Goal: Information Seeking & Learning: Find specific fact

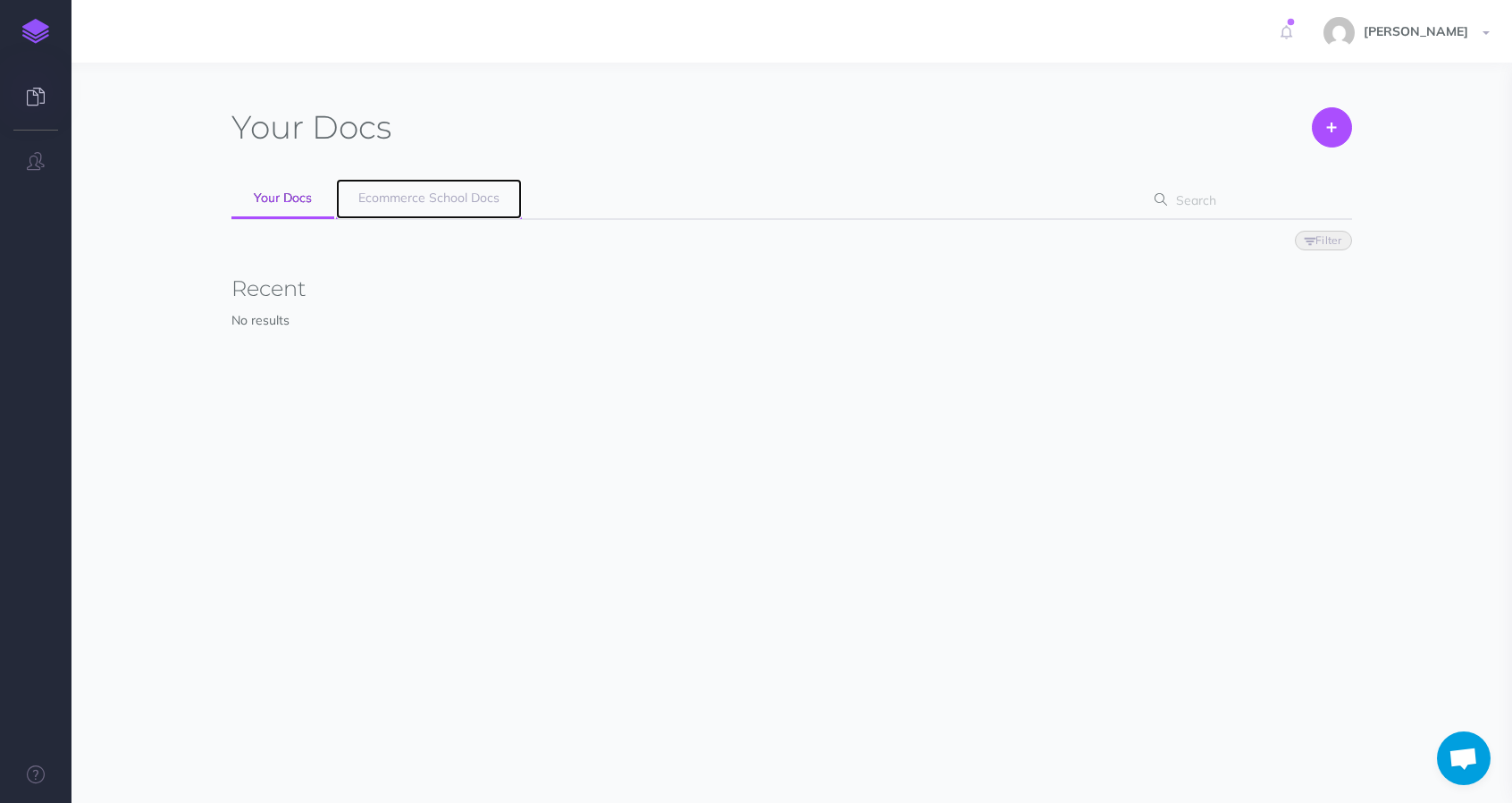
click at [422, 198] on span "Ecommerce School Docs" at bounding box center [428, 197] width 141 height 16
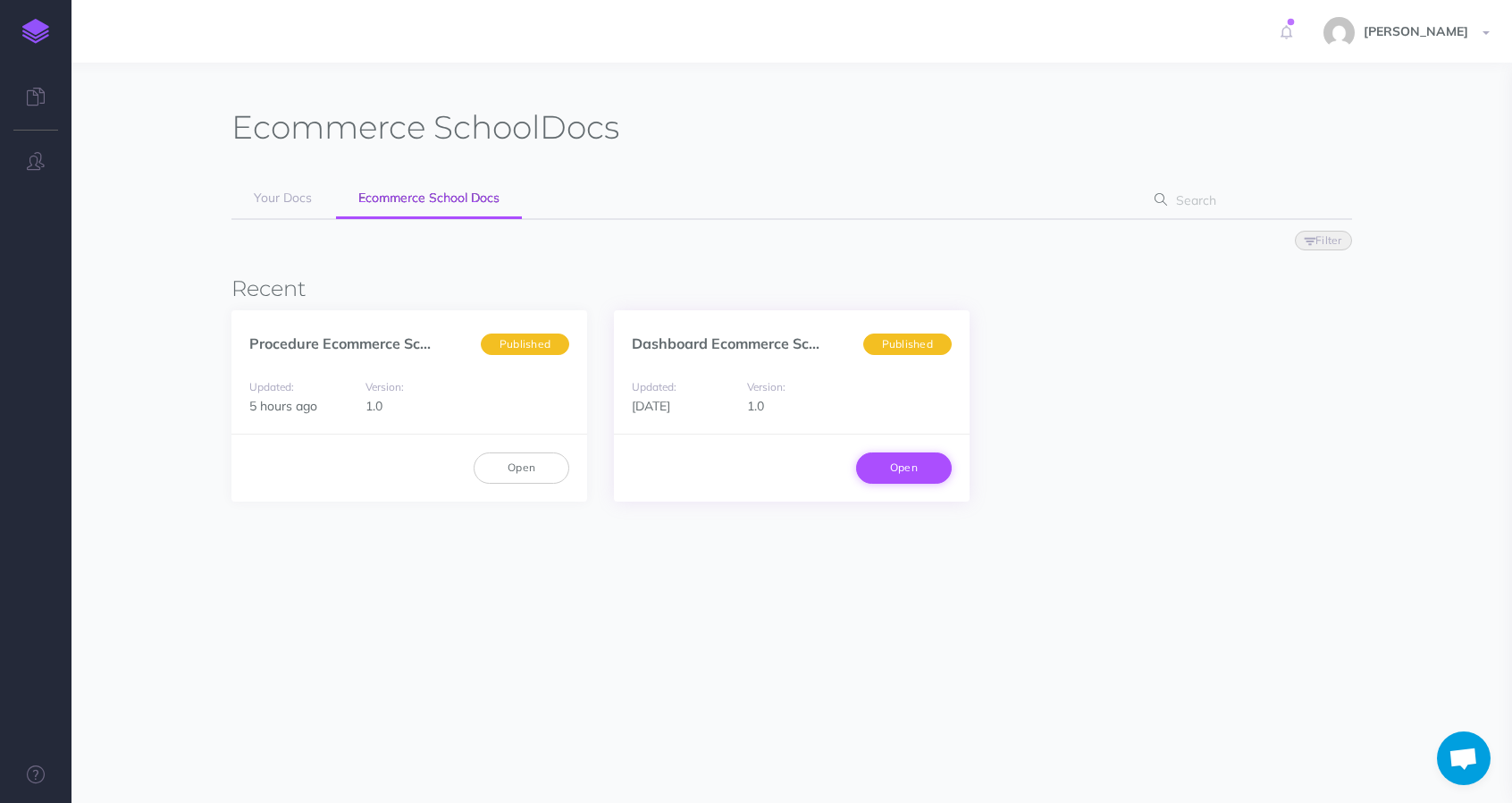
click at [902, 468] on link "Open" at bounding box center [904, 467] width 96 height 30
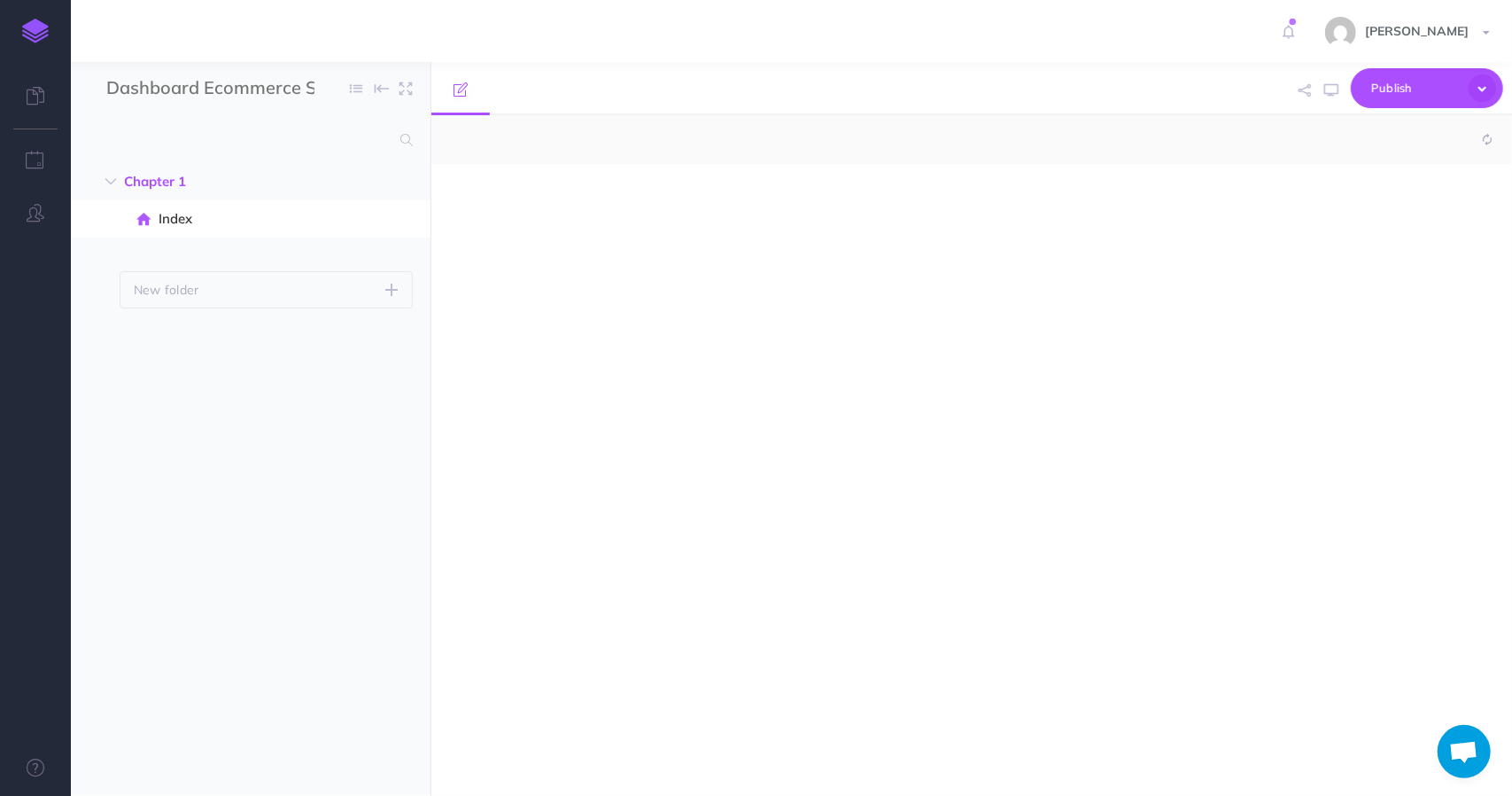
select select "null"
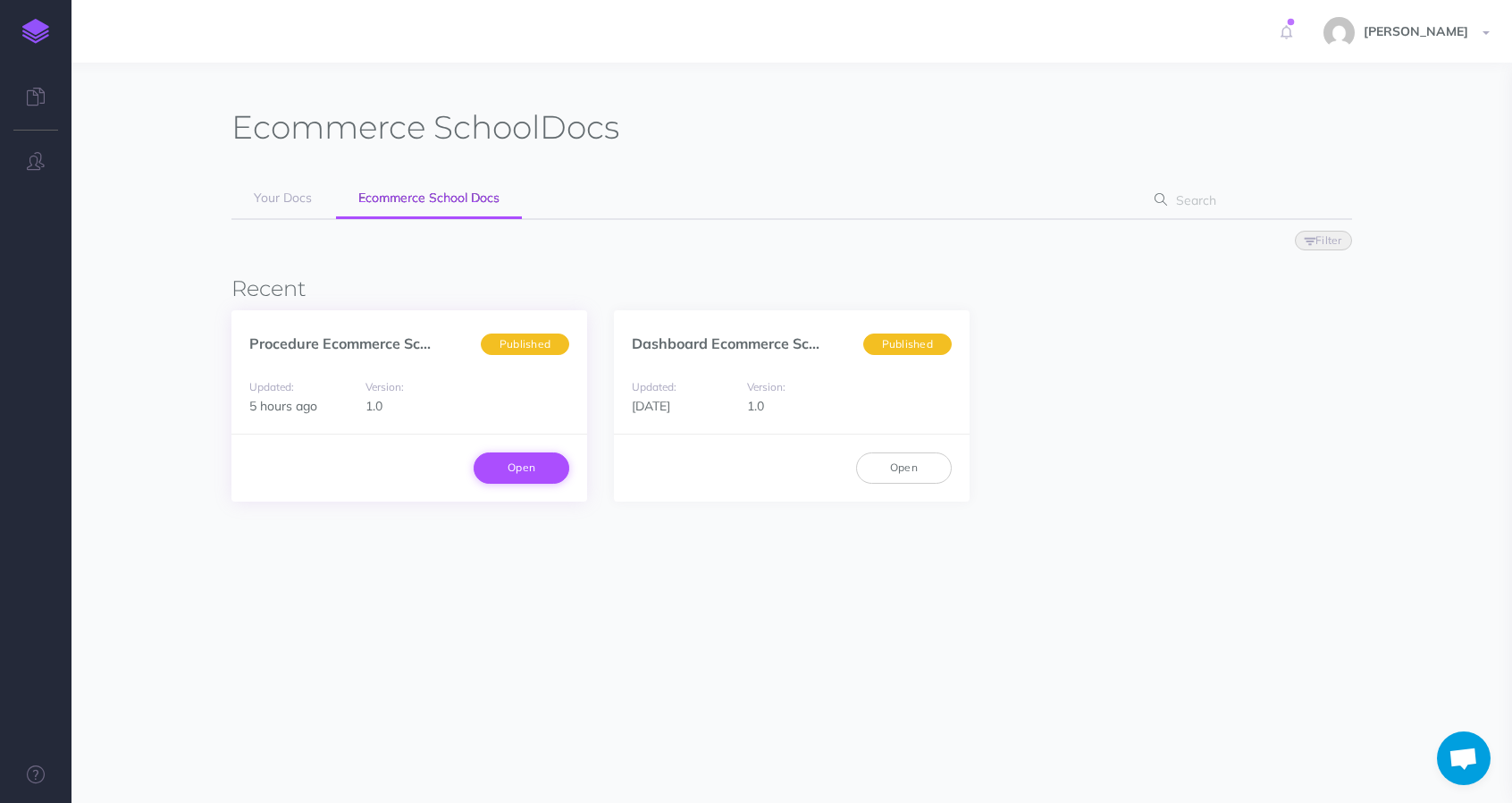
click at [521, 464] on link "Open" at bounding box center [521, 467] width 96 height 30
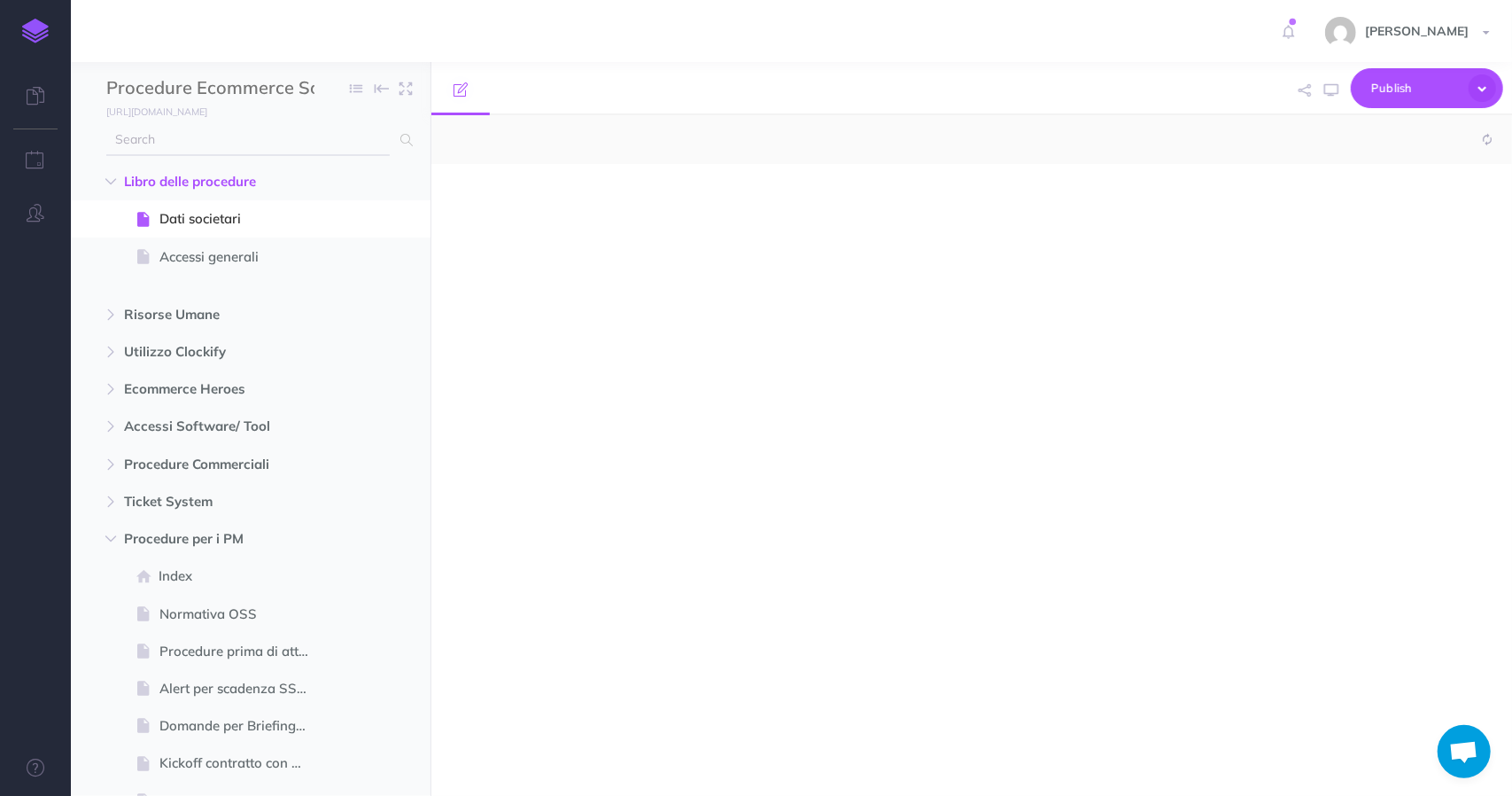
select select "null"
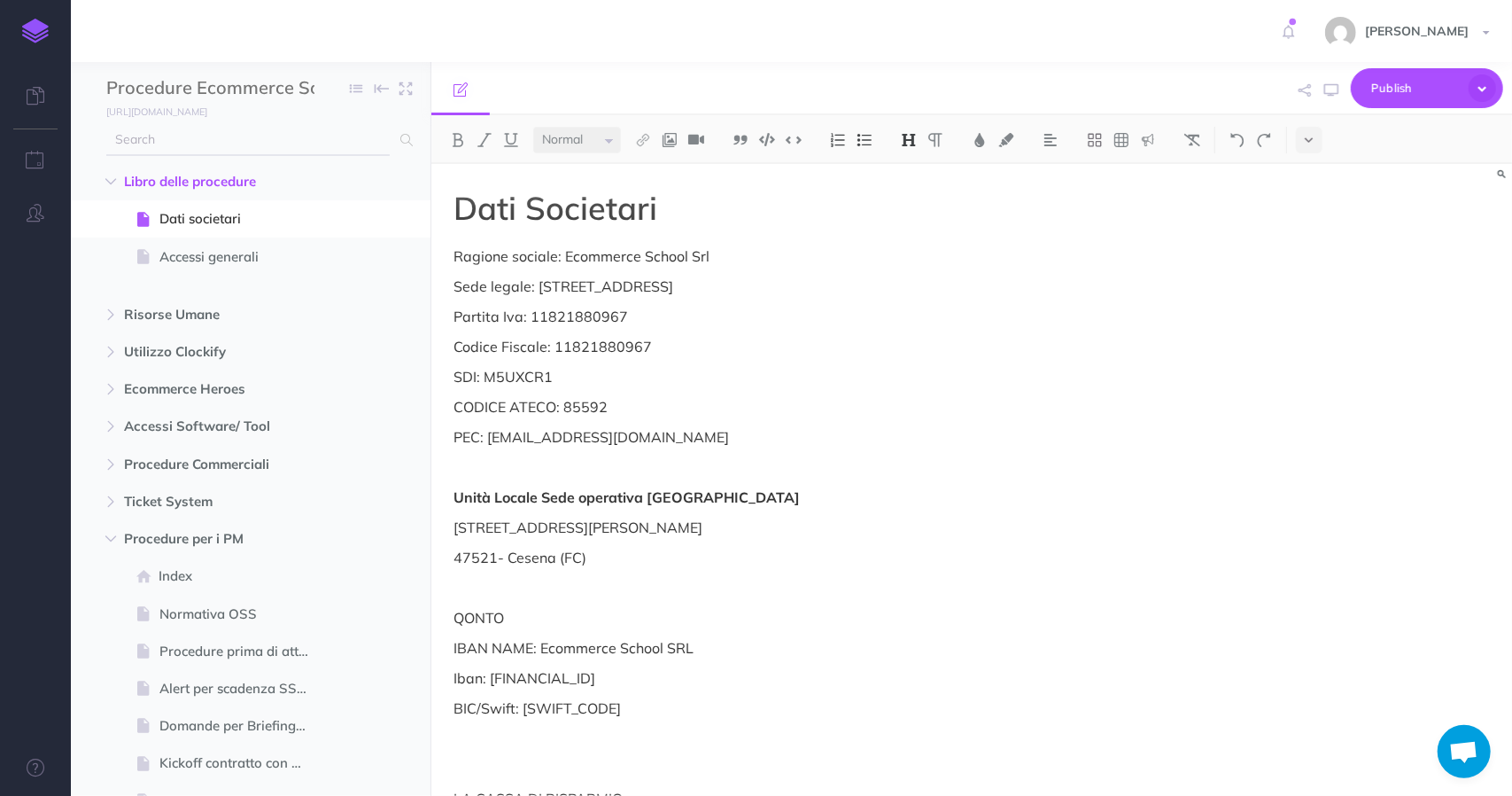
click at [214, 135] on input "text" at bounding box center [248, 140] width 284 height 32
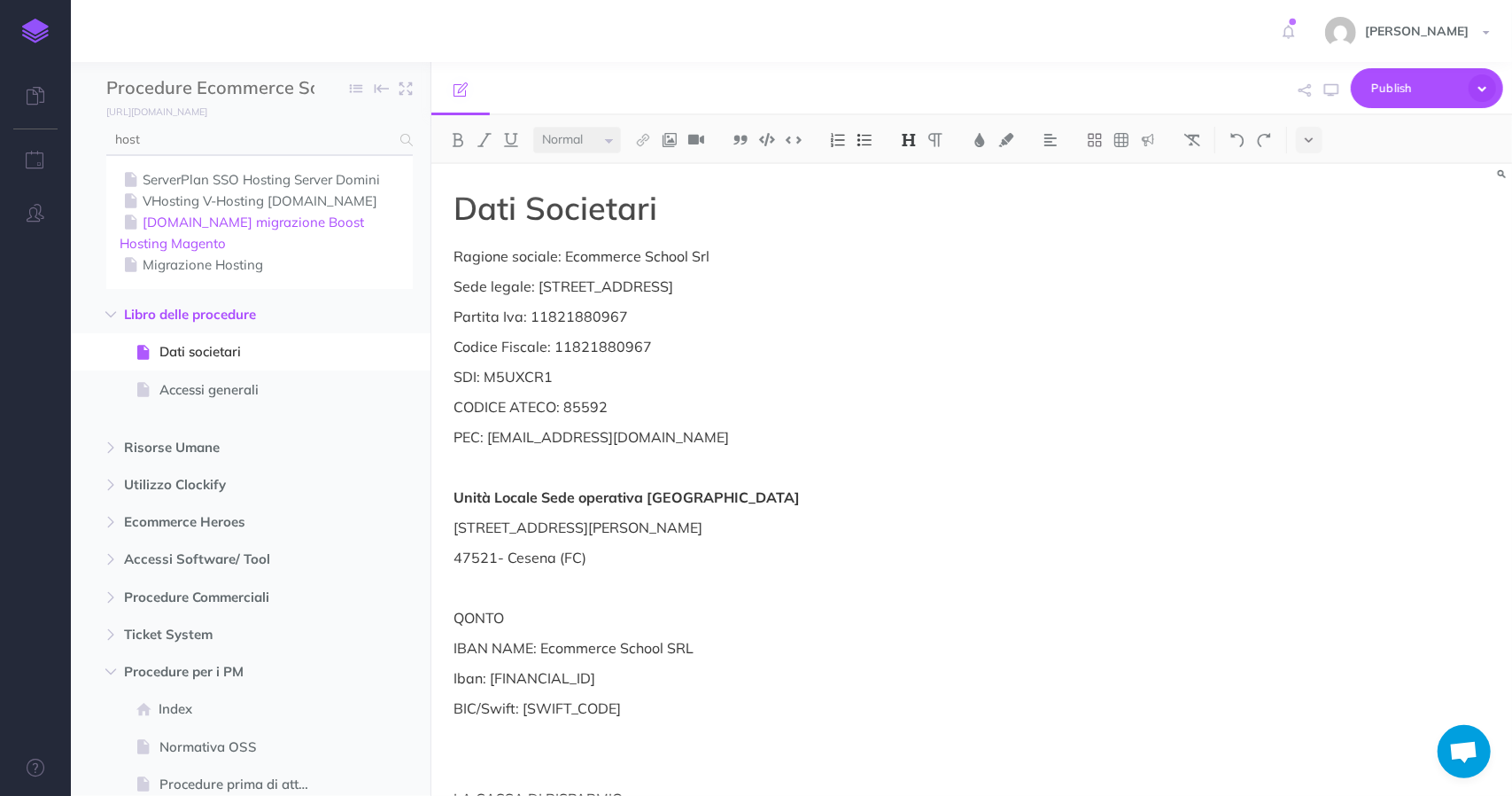
type input "host"
click at [223, 230] on link "[DOMAIN_NAME] migrazione Boost Hosting Magento" at bounding box center [260, 232] width 280 height 42
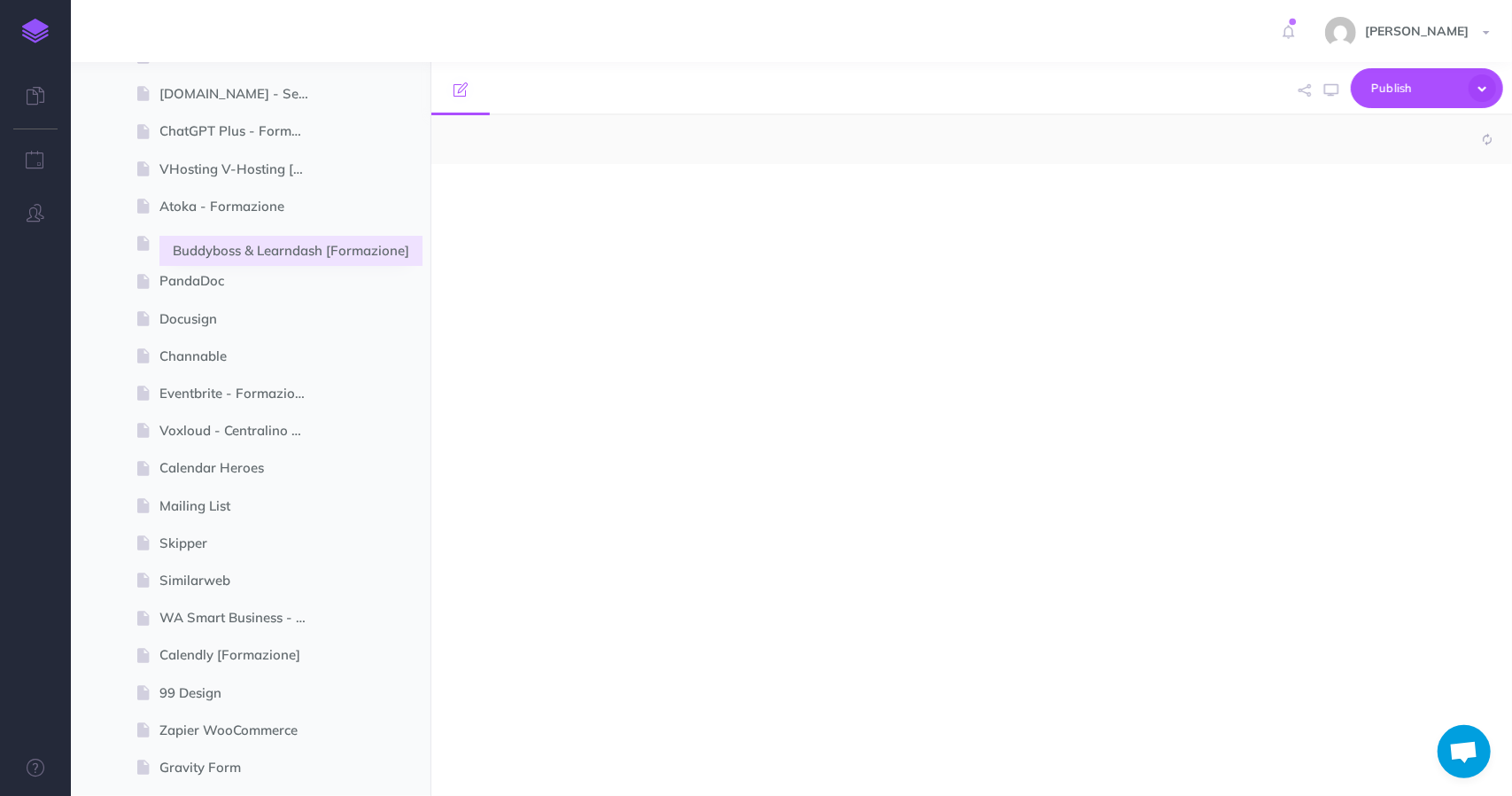
select select "null"
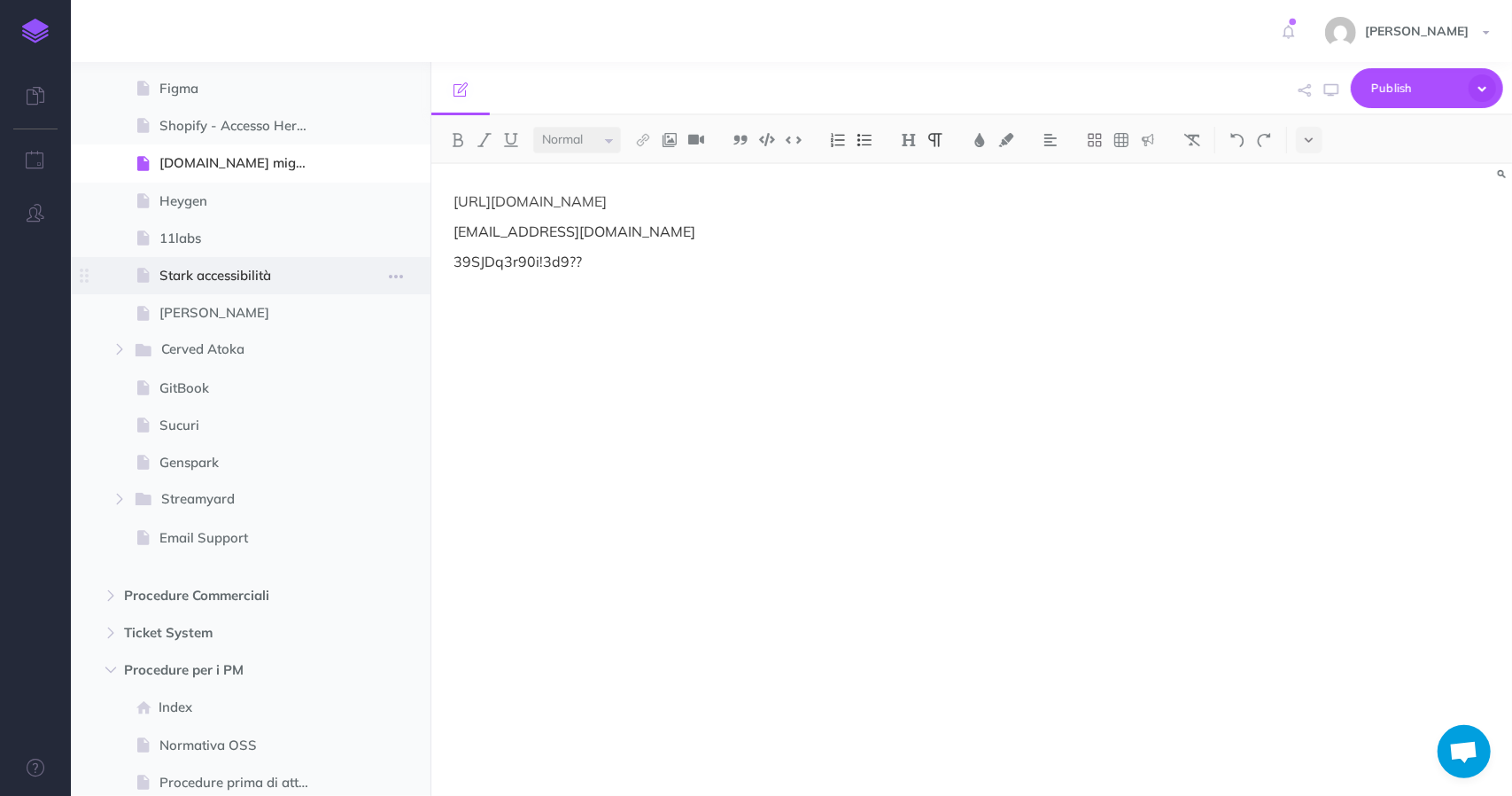
scroll to position [4194, 0]
click at [546, 230] on p "[EMAIL_ADDRESS][DOMAIN_NAME]" at bounding box center [810, 231] width 713 height 21
click at [560, 203] on p "[URL][DOMAIN_NAME]" at bounding box center [810, 200] width 713 height 21
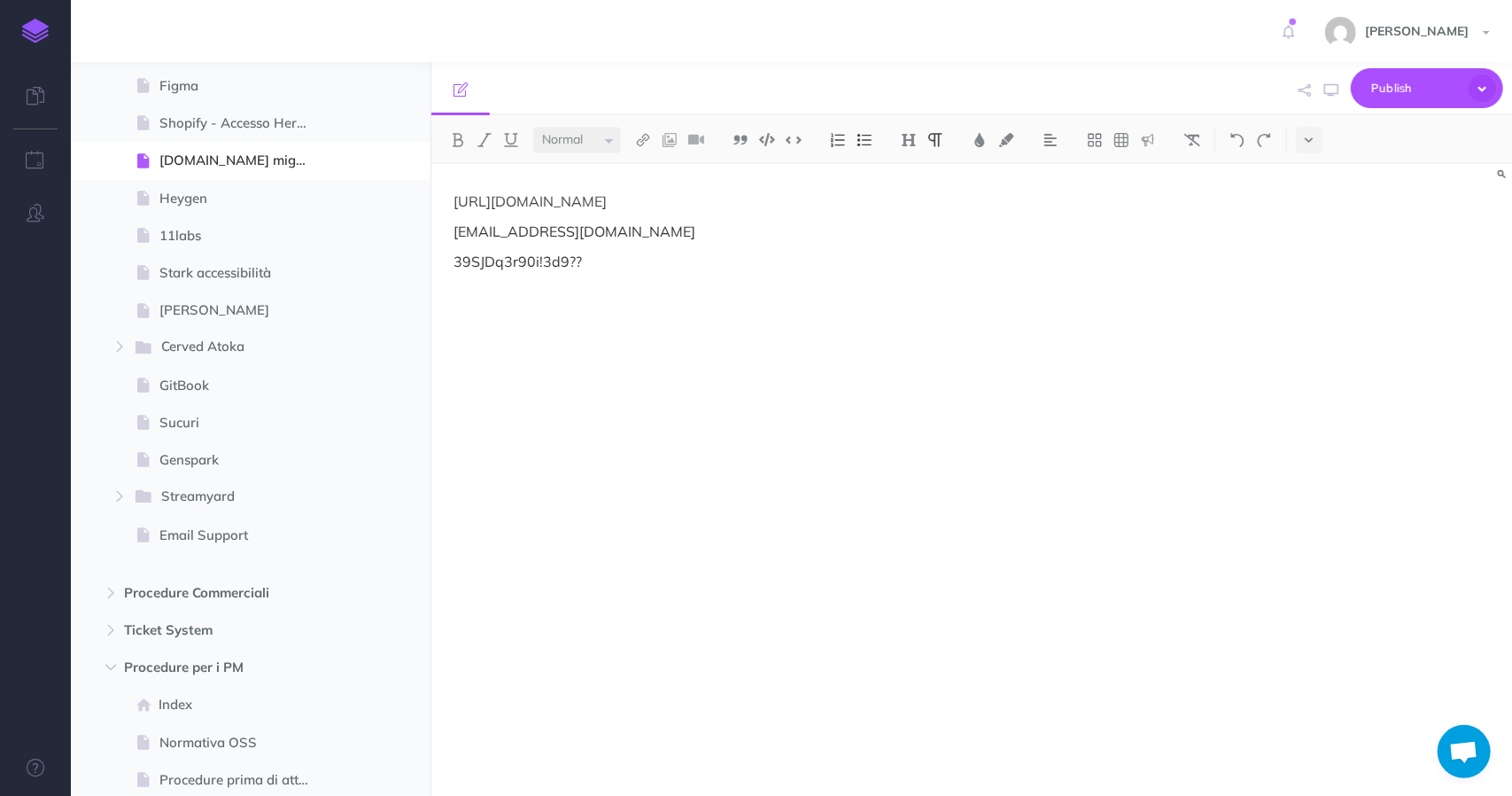
click at [560, 203] on p "[URL][DOMAIN_NAME]" at bounding box center [810, 200] width 713 height 21
copy p "[URL][DOMAIN_NAME]"
click at [488, 239] on p "[EMAIL_ADDRESS][DOMAIN_NAME]" at bounding box center [810, 231] width 713 height 21
click at [484, 253] on p "39SJDq3r90i!3d9??" at bounding box center [810, 261] width 713 height 21
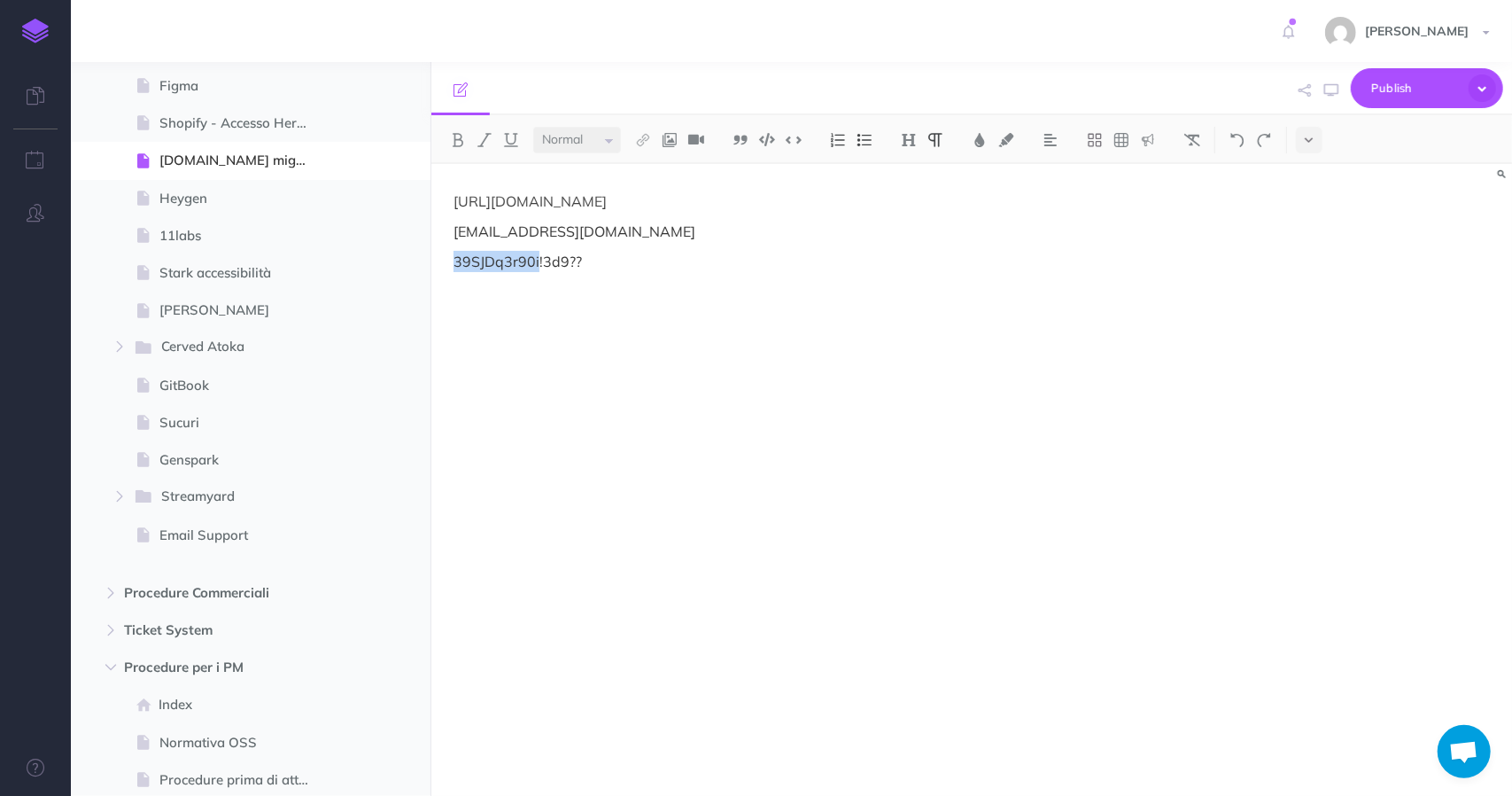
click at [484, 253] on p "39SJDq3r90i!3d9??" at bounding box center [810, 261] width 713 height 21
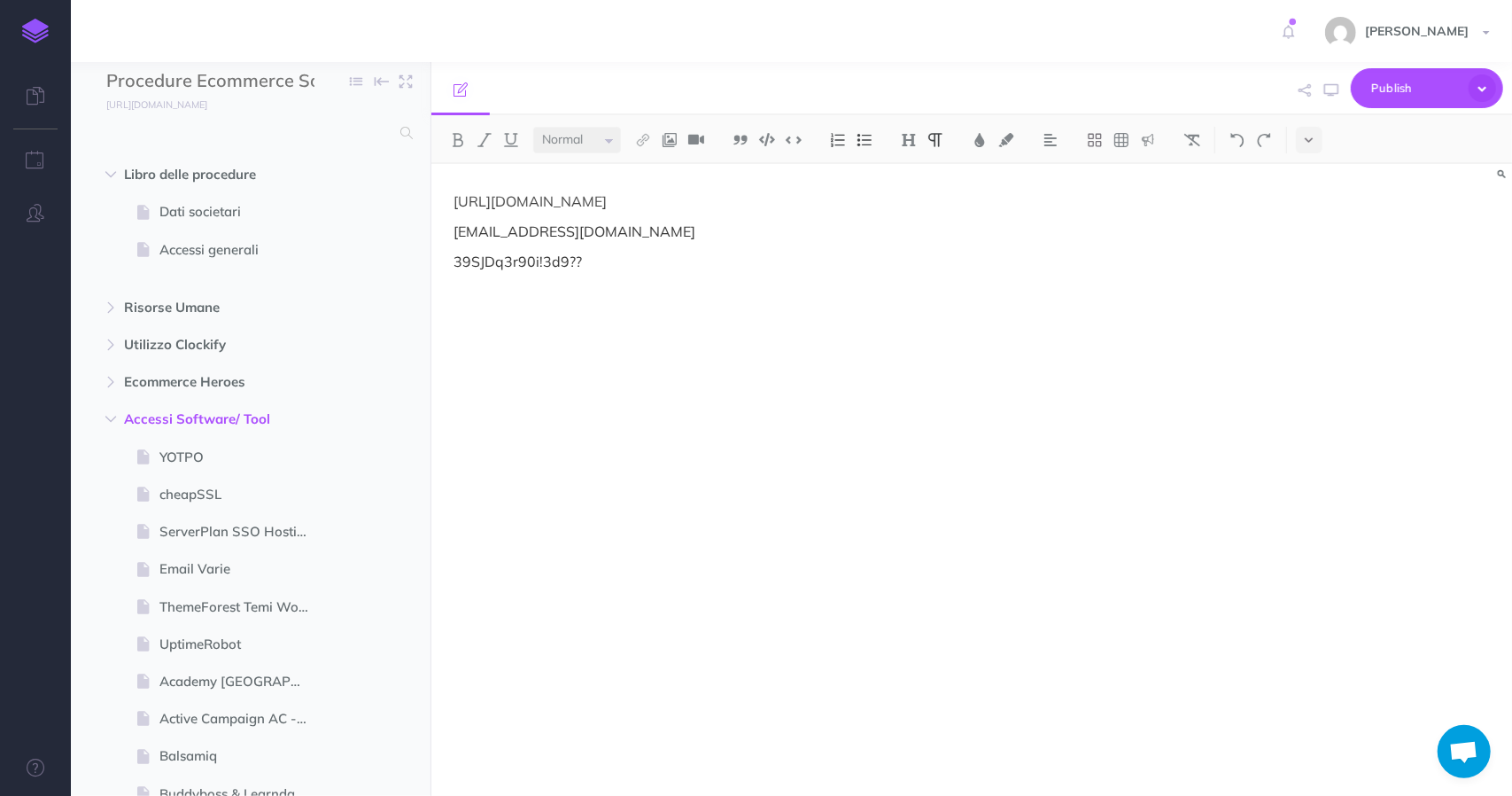
scroll to position [0, 0]
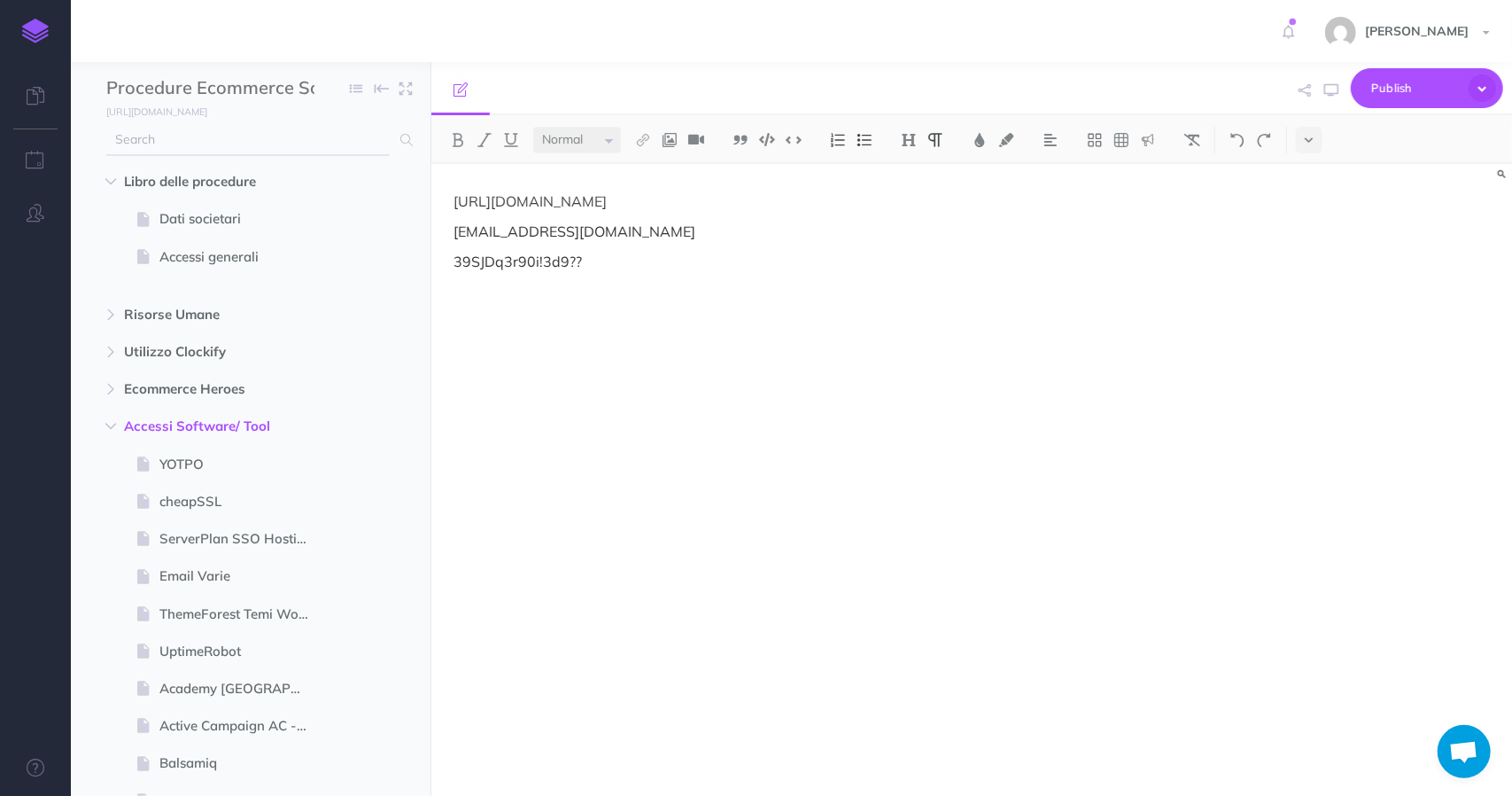
click at [248, 150] on input "text" at bounding box center [248, 140] width 284 height 32
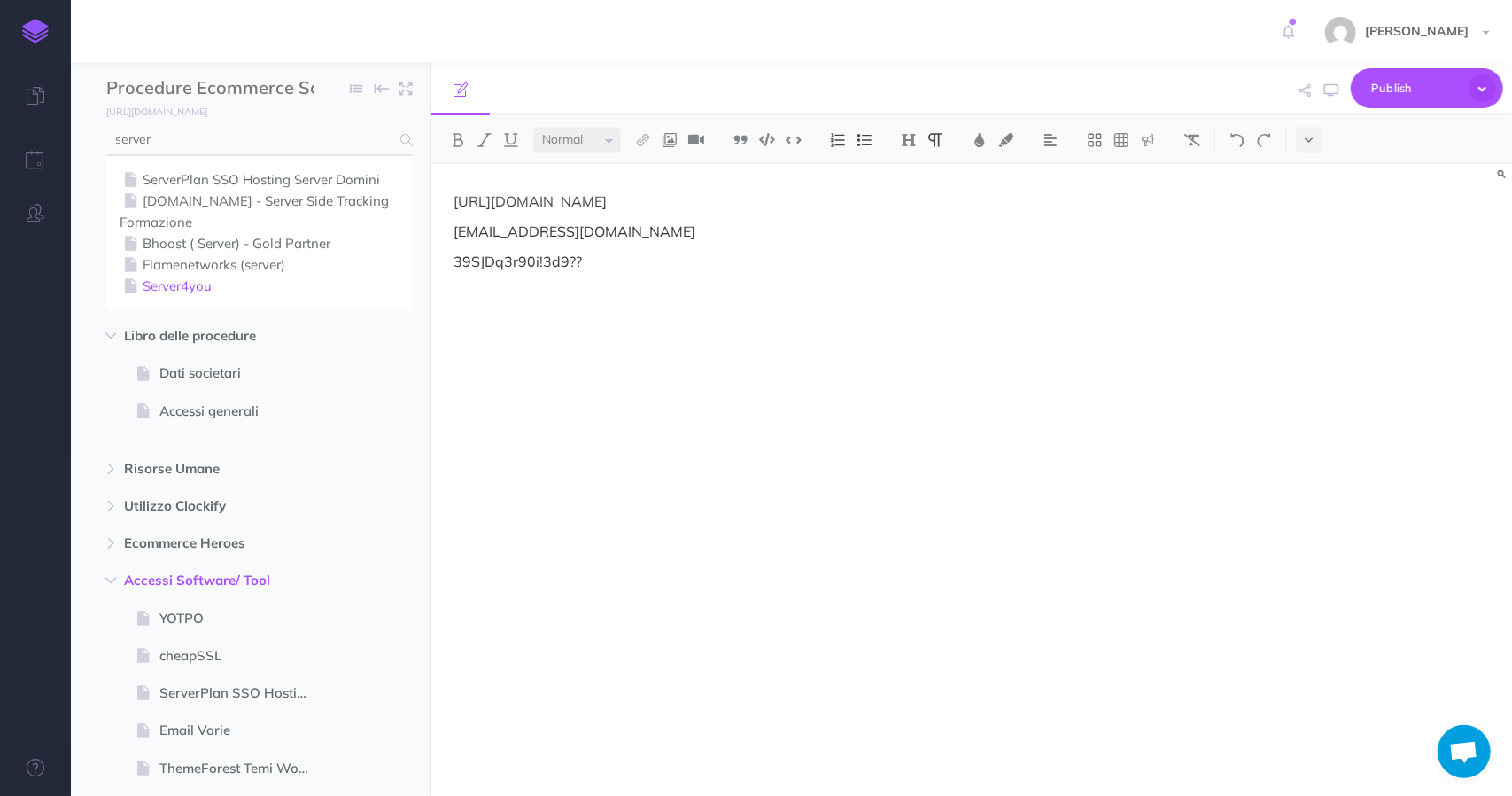
type input "server"
click at [198, 282] on link "Server4you" at bounding box center [260, 285] width 280 height 21
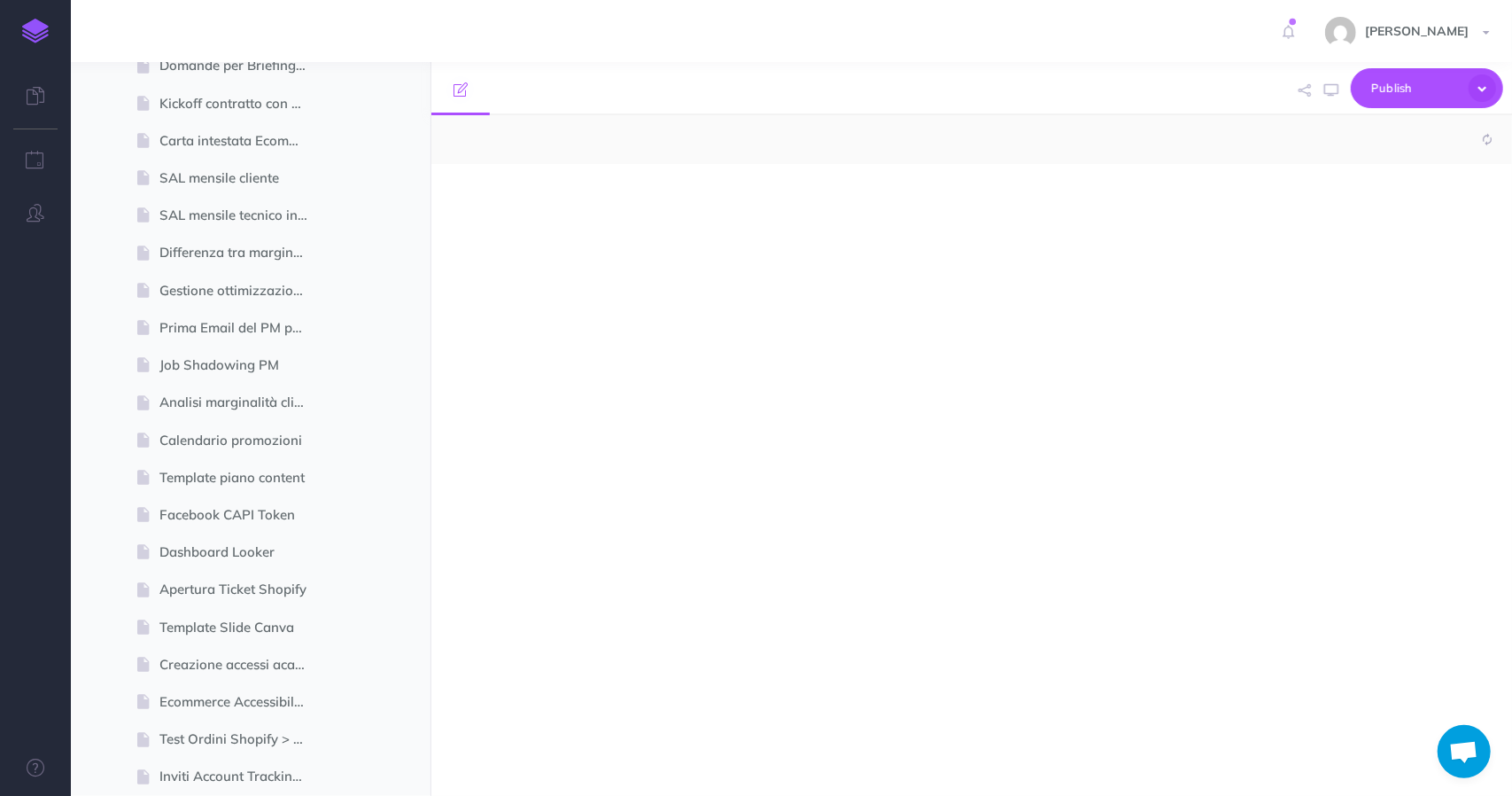
select select "null"
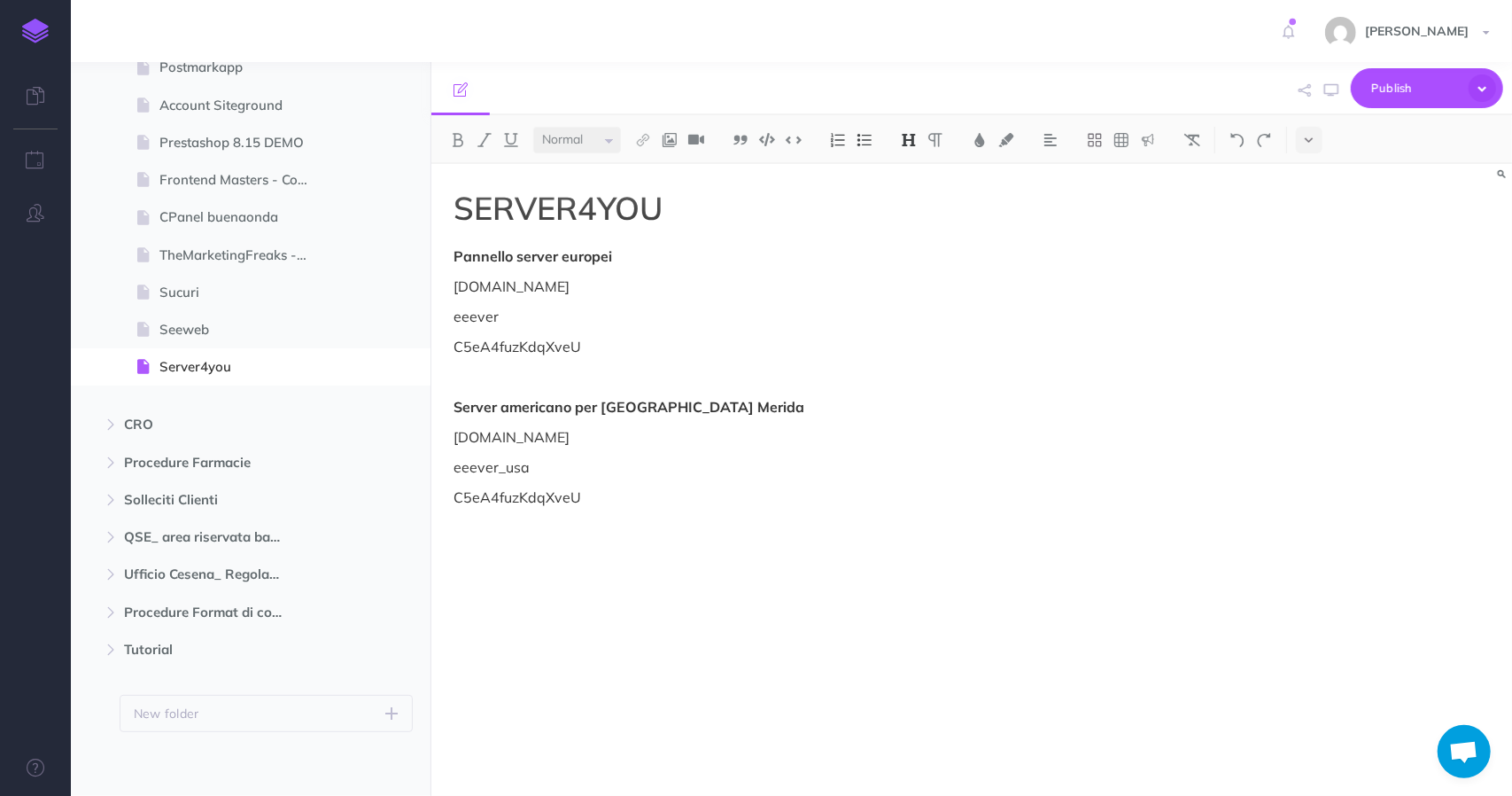
scroll to position [6915, 0]
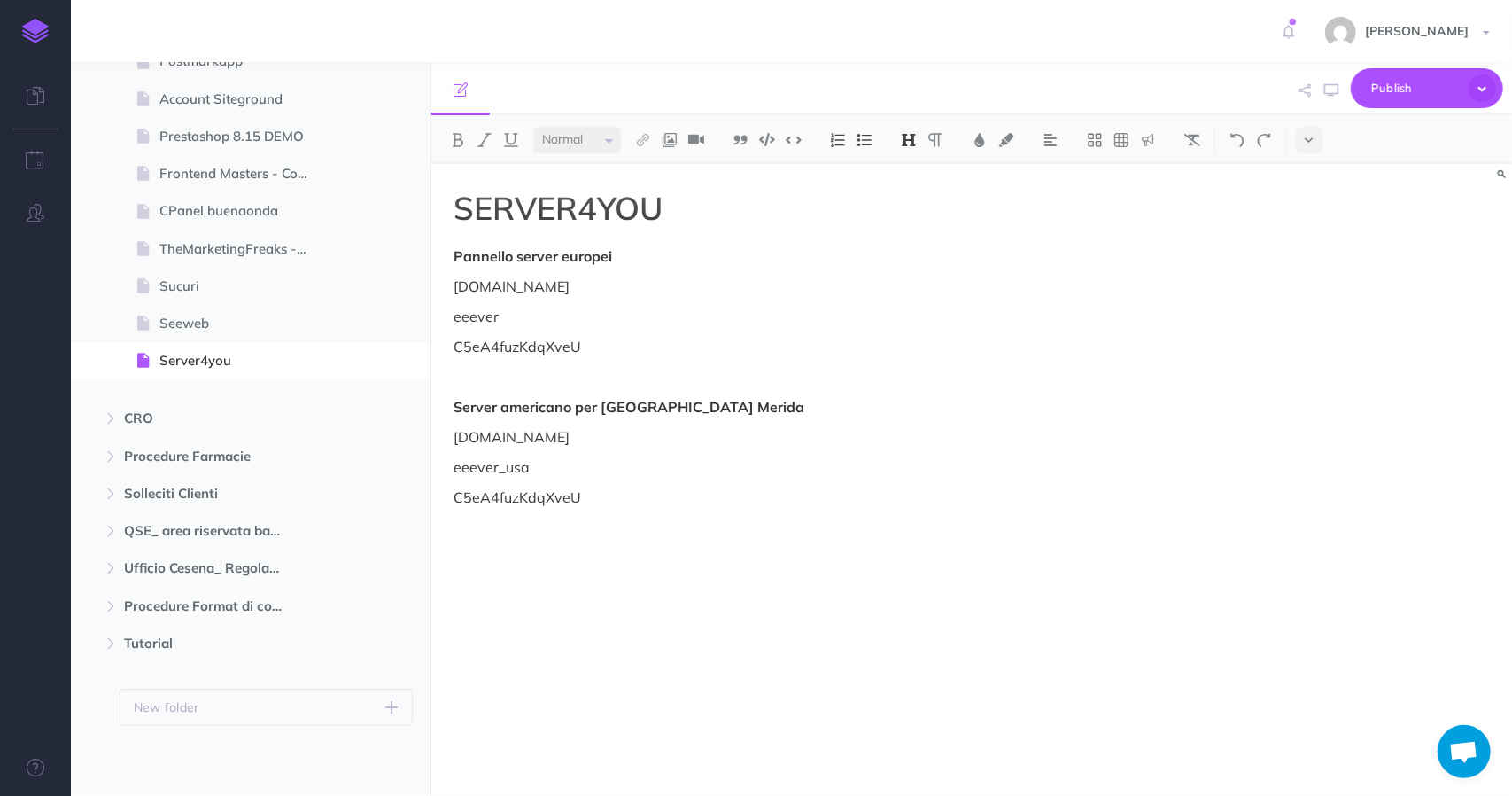
click at [522, 438] on p "[DOMAIN_NAME]" at bounding box center [810, 436] width 713 height 21
copy p "[DOMAIN_NAME]"
